Goal: Find specific page/section: Find specific page/section

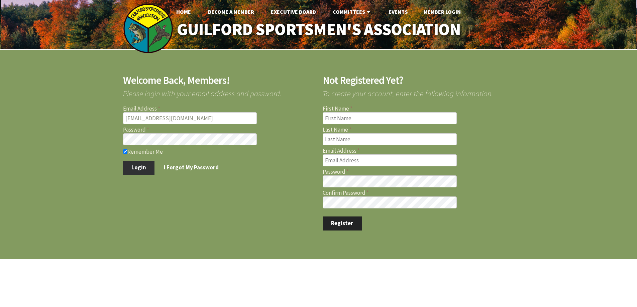
type input "marcmastriano@yahoo.com"
click at [133, 165] on button "Login" at bounding box center [139, 168] width 32 height 14
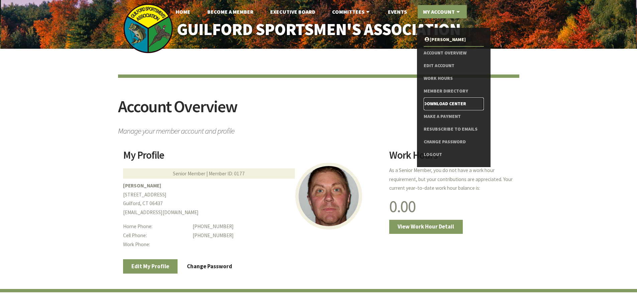
click at [438, 105] on link "Download Center" at bounding box center [454, 104] width 60 height 13
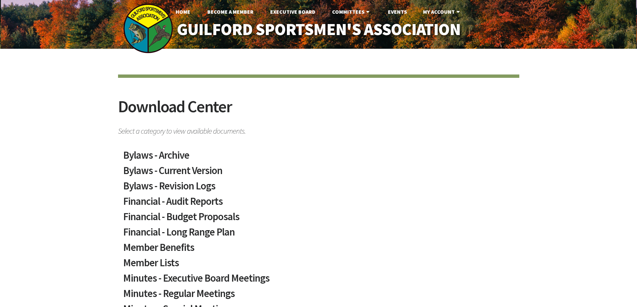
scroll to position [67, 0]
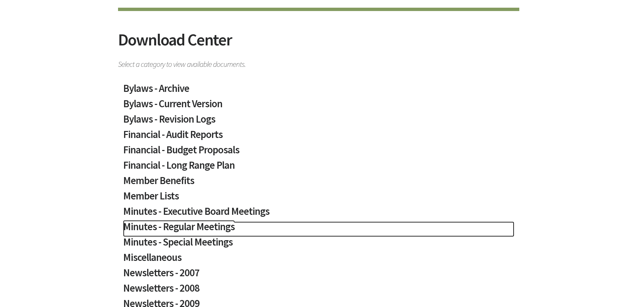
click at [205, 227] on h2 "Minutes - Regular Meetings" at bounding box center [318, 229] width 391 height 15
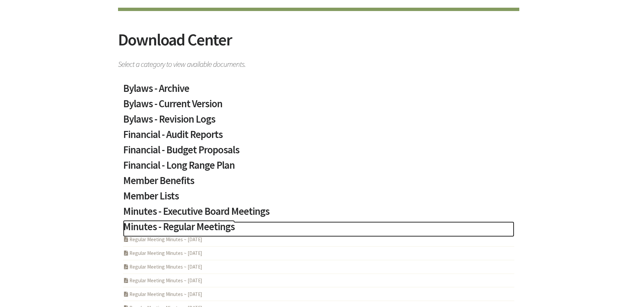
click at [205, 227] on h2 "Minutes - Regular Meetings" at bounding box center [318, 229] width 391 height 15
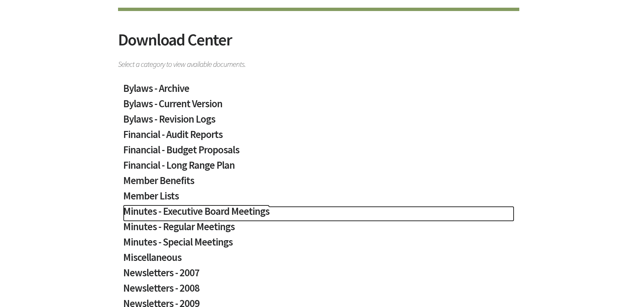
click at [220, 213] on h2 "Minutes - Executive Board Meetings" at bounding box center [318, 213] width 391 height 15
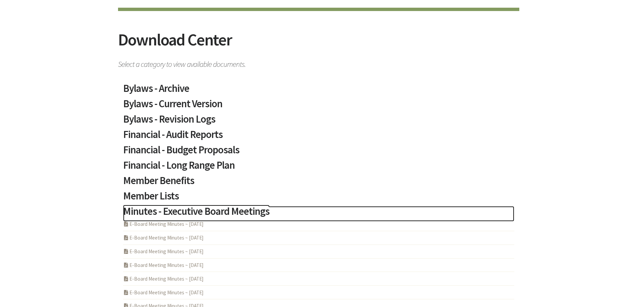
click at [218, 212] on h2 "Minutes - Executive Board Meetings" at bounding box center [318, 213] width 391 height 15
